Goal: Navigation & Orientation: Find specific page/section

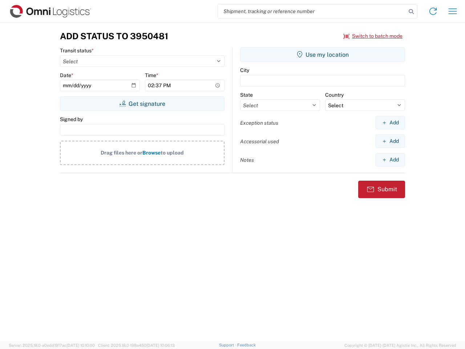
click at [312, 11] on input "search" at bounding box center [312, 11] width 188 height 14
click at [411, 12] on icon at bounding box center [411, 12] width 10 height 10
click at [433, 11] on icon at bounding box center [433, 11] width 12 height 12
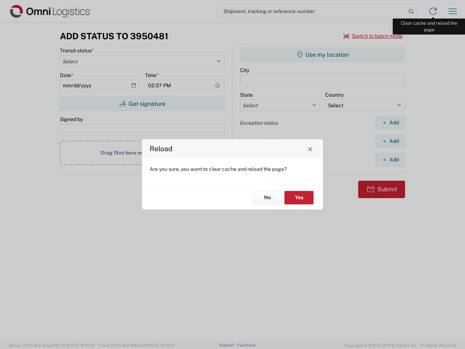
click at [453, 11] on div "Reload Are you sure, you want to clear cache and reload the page? No Yes" at bounding box center [232, 174] width 465 height 349
click at [373, 36] on div "Reload Are you sure, you want to clear cache and reload the page? No Yes" at bounding box center [232, 174] width 465 height 349
click at [142, 104] on div "Reload Are you sure, you want to clear cache and reload the page? No Yes" at bounding box center [232, 174] width 465 height 349
click at [323, 55] on div "Reload Are you sure, you want to clear cache and reload the page? No Yes" at bounding box center [232, 174] width 465 height 349
click at [390, 122] on div "Reload Are you sure, you want to clear cache and reload the page? No Yes" at bounding box center [232, 174] width 465 height 349
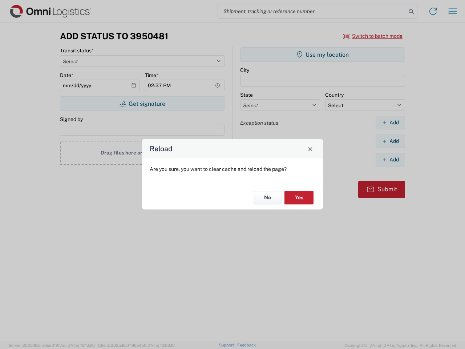
click at [390, 141] on div "Reload Are you sure, you want to clear cache and reload the page? No Yes" at bounding box center [232, 174] width 465 height 349
click at [390, 160] on div "Reload Are you sure, you want to clear cache and reload the page? No Yes" at bounding box center [232, 174] width 465 height 349
